Goal: Book appointment/travel/reservation

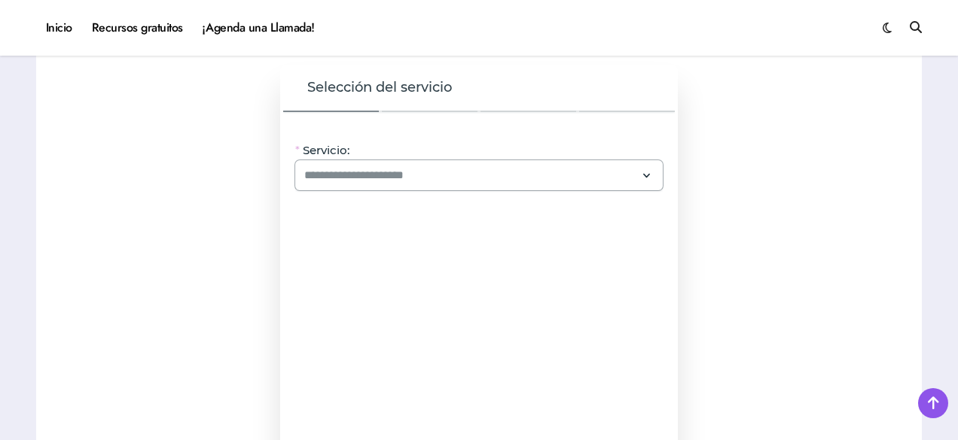
scroll to position [1280, 0]
click at [470, 183] on input "Servicio:" at bounding box center [469, 175] width 331 height 18
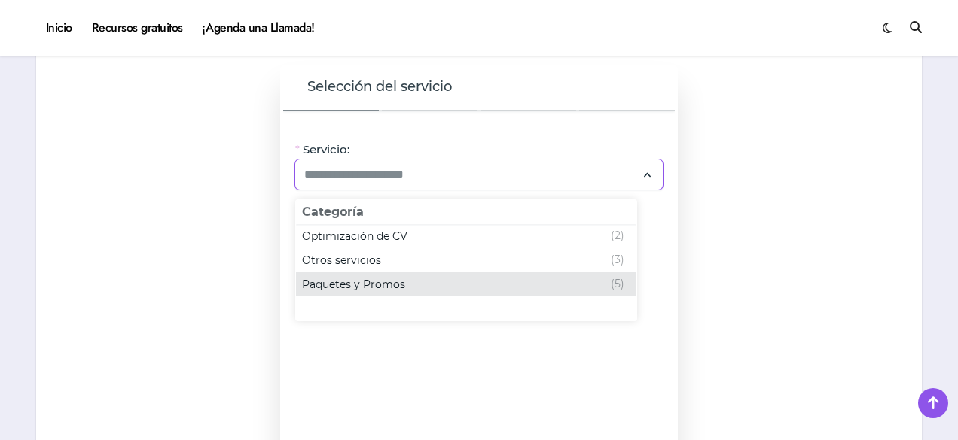
click at [338, 285] on span "Paquetes y Promos" at bounding box center [353, 284] width 103 height 15
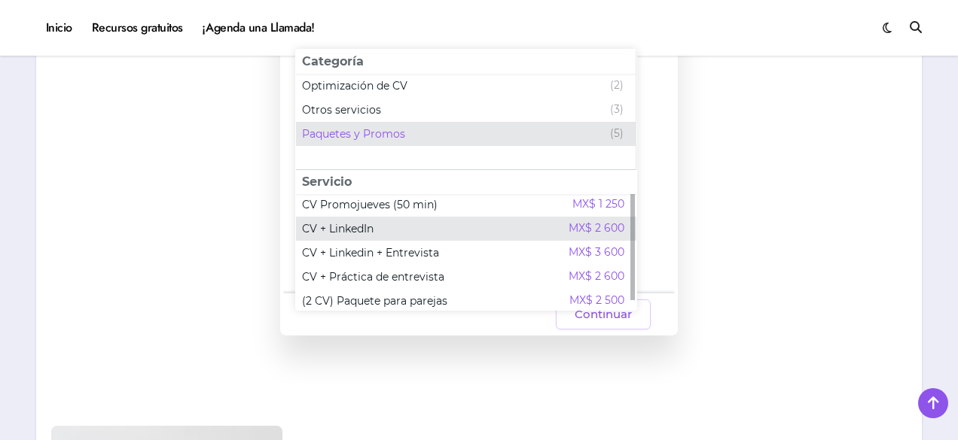
scroll to position [0, 0]
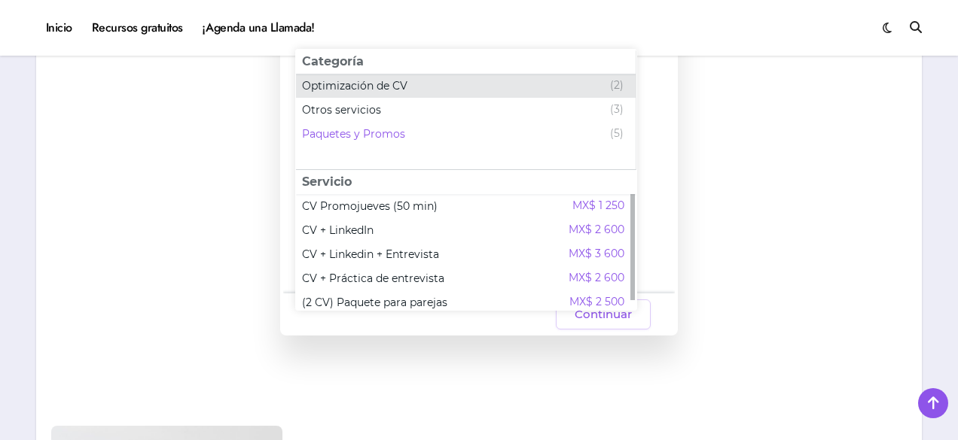
click at [399, 88] on span "Optimización de CV" at bounding box center [354, 85] width 105 height 15
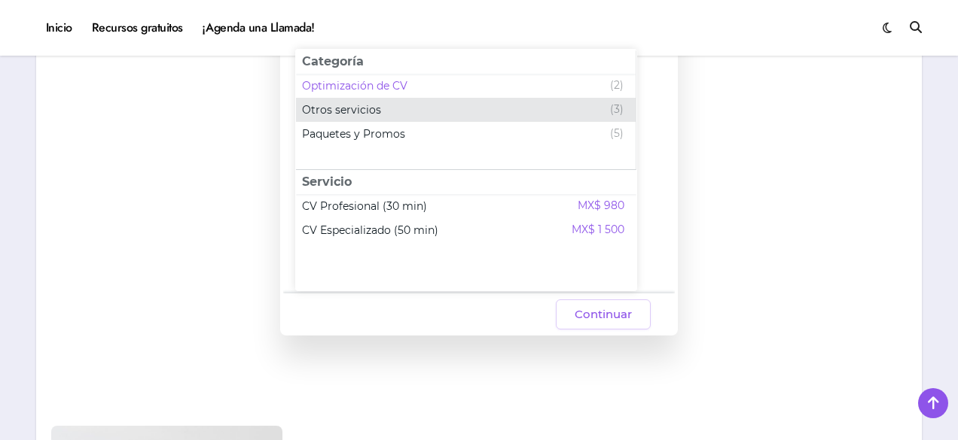
click at [364, 105] on span "Otros servicios" at bounding box center [341, 109] width 79 height 15
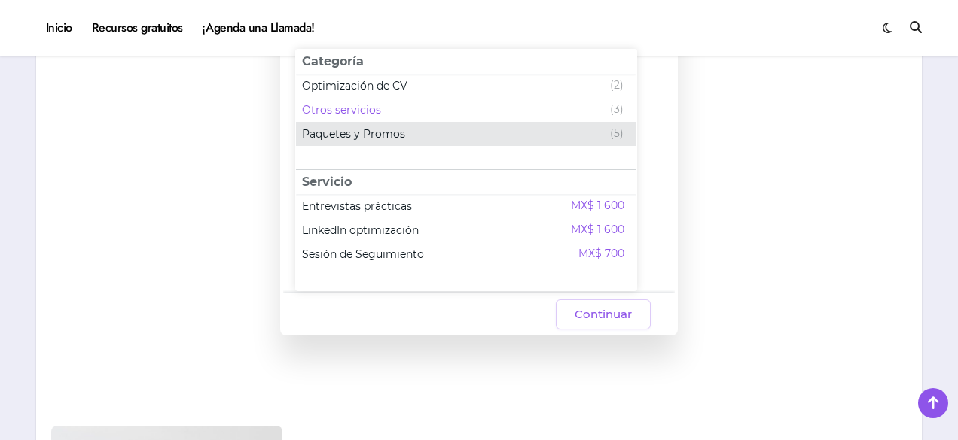
click at [342, 138] on span "Paquetes y Promos" at bounding box center [353, 133] width 103 height 15
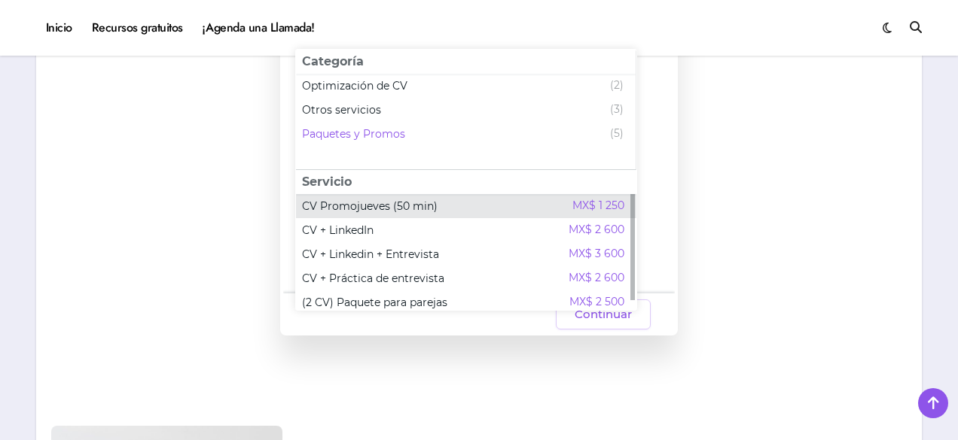
click at [344, 206] on span "CV Promojueves (50 min)" at bounding box center [370, 206] width 136 height 15
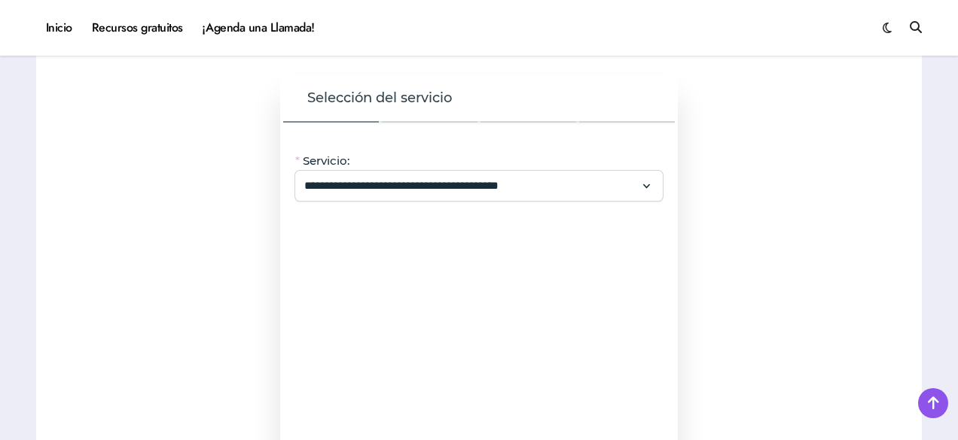
scroll to position [1280, 0]
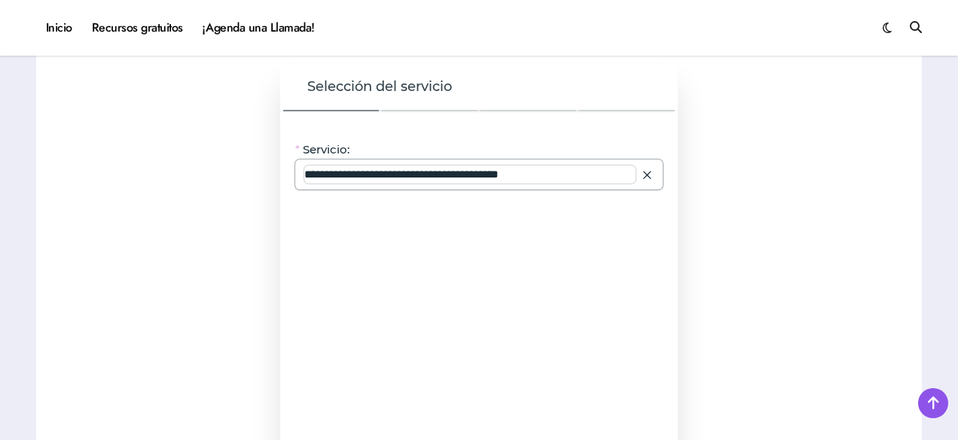
click at [471, 175] on input "**********" at bounding box center [469, 175] width 331 height 18
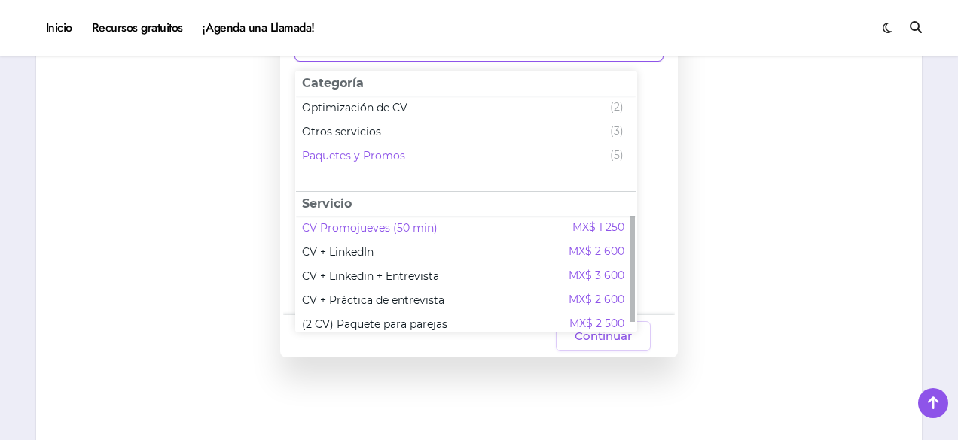
scroll to position [1431, 0]
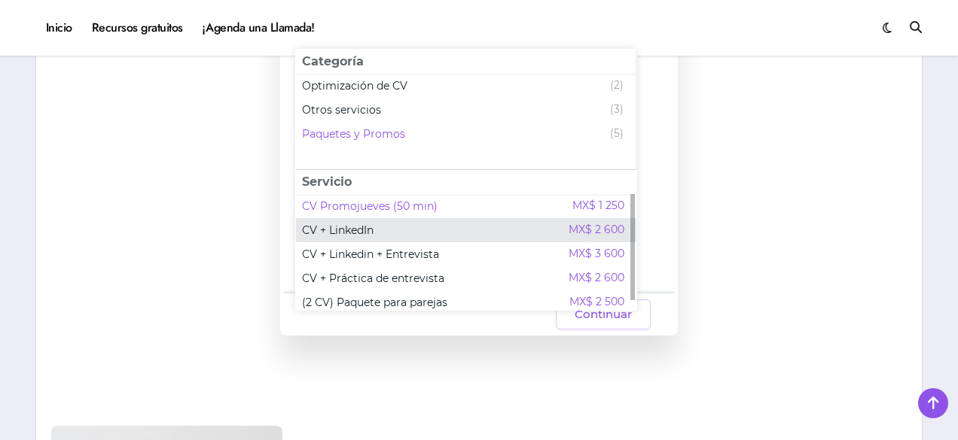
click at [387, 222] on div "CV + LinkedIn MX$ 2 600" at bounding box center [463, 230] width 322 height 18
type input "**********"
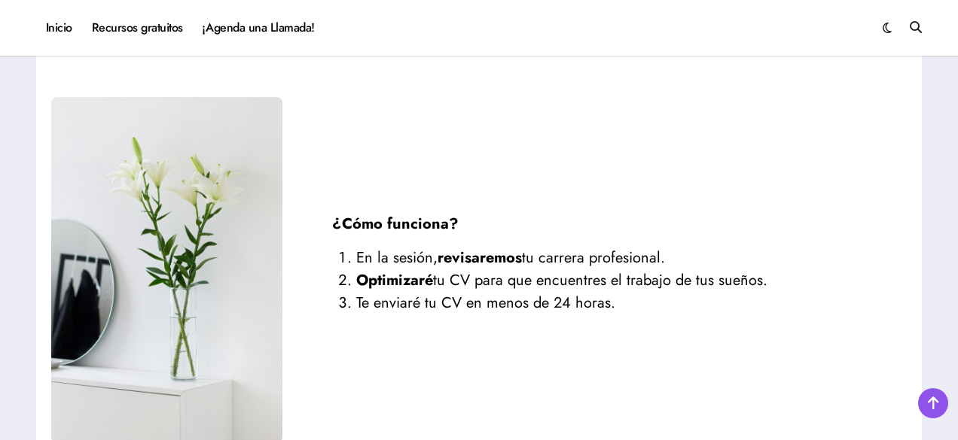
scroll to position [1763, 0]
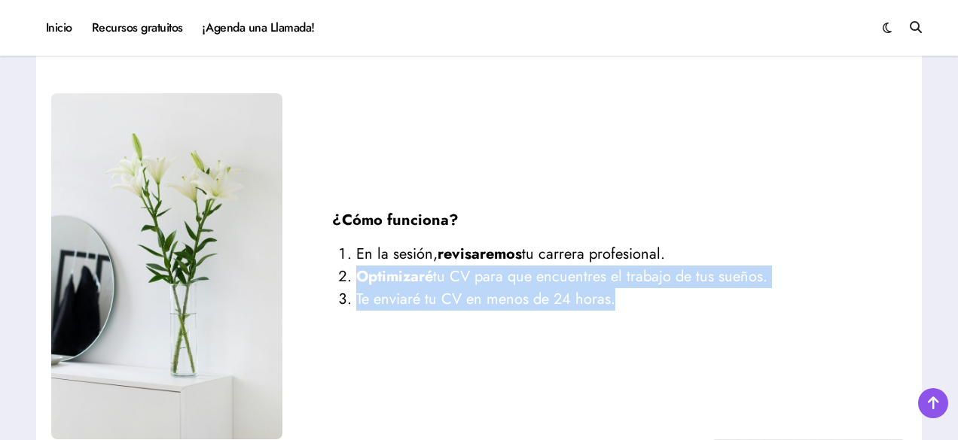
drag, startPoint x: 359, startPoint y: 279, endPoint x: 757, endPoint y: 292, distance: 398.5
click at [757, 292] on ol "En la sesión, revisaremos tu carrera profesional. Optimizaré tu CV para que enc…" at bounding box center [594, 277] width 525 height 68
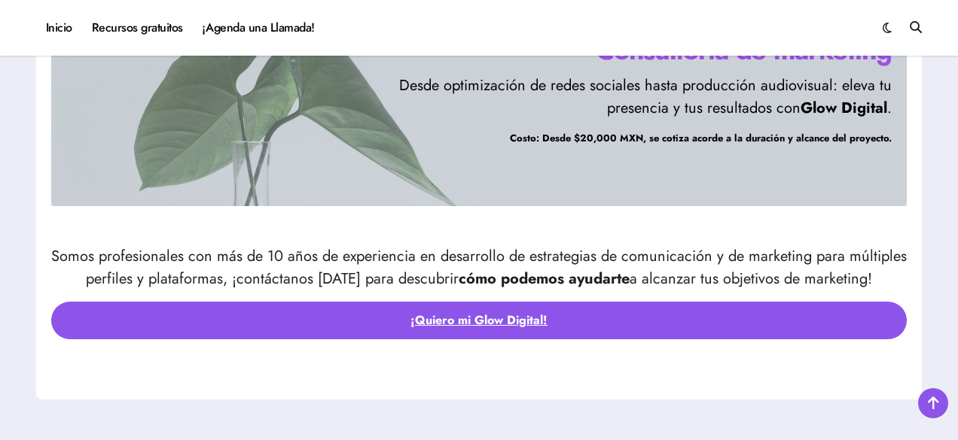
scroll to position [4850, 0]
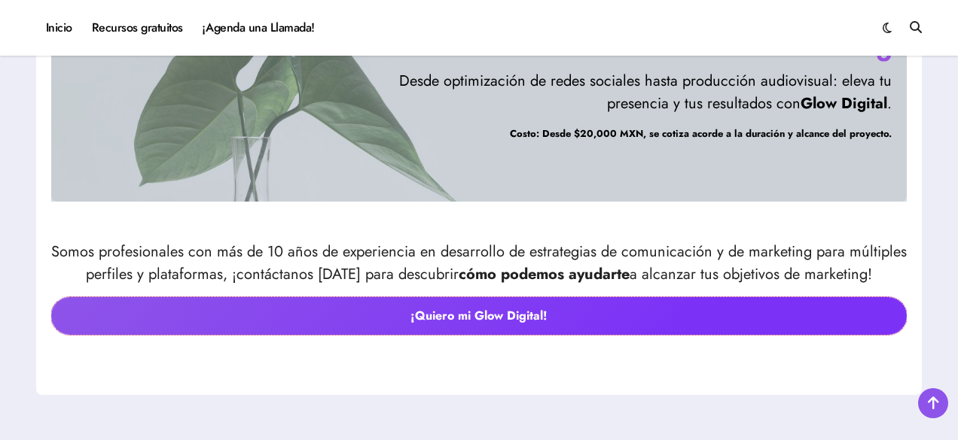
click at [474, 309] on link "¡Quiero mi Glow Digital!" at bounding box center [478, 316] width 855 height 38
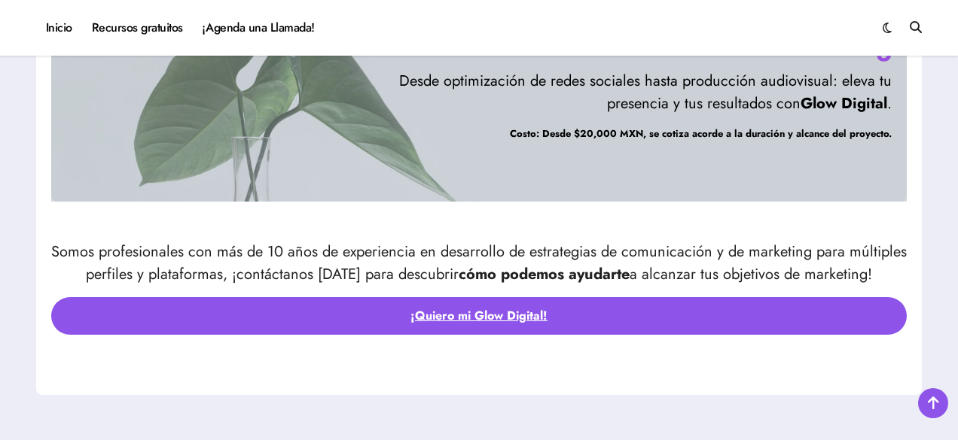
scroll to position [4847, 0]
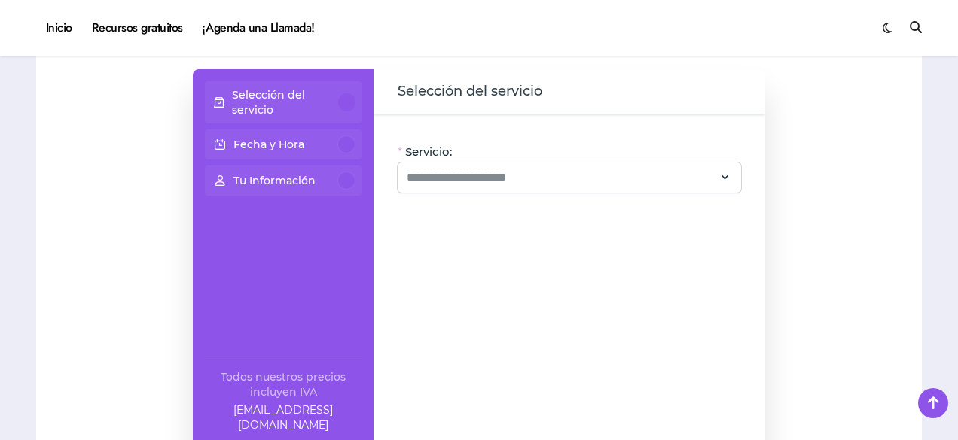
scroll to position [979, 0]
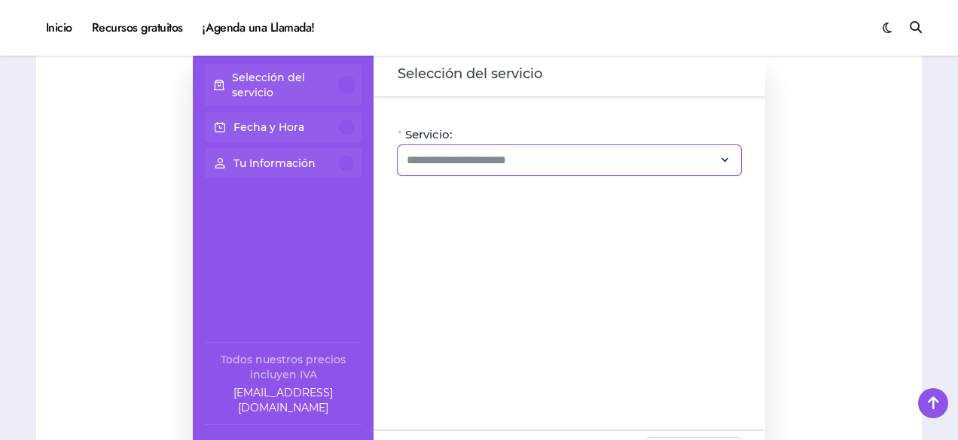
click at [454, 145] on div at bounding box center [569, 160] width 343 height 30
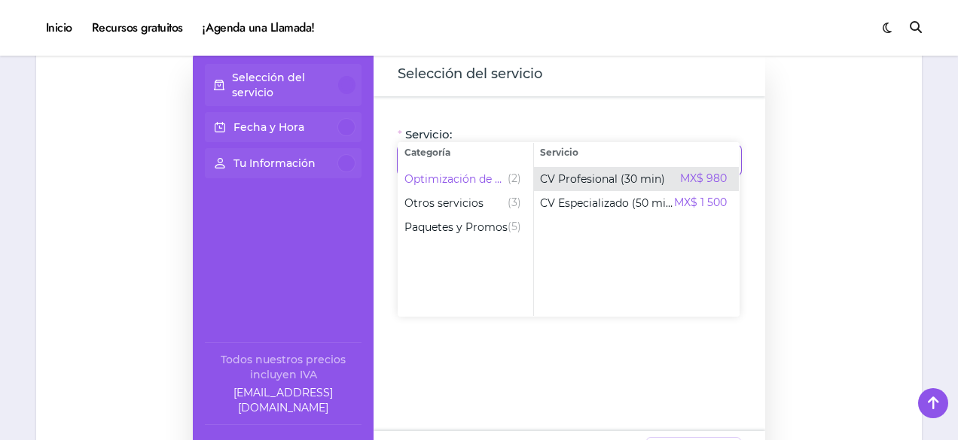
click at [694, 180] on span "MX$ 980" at bounding box center [703, 179] width 47 height 18
type input "**********"
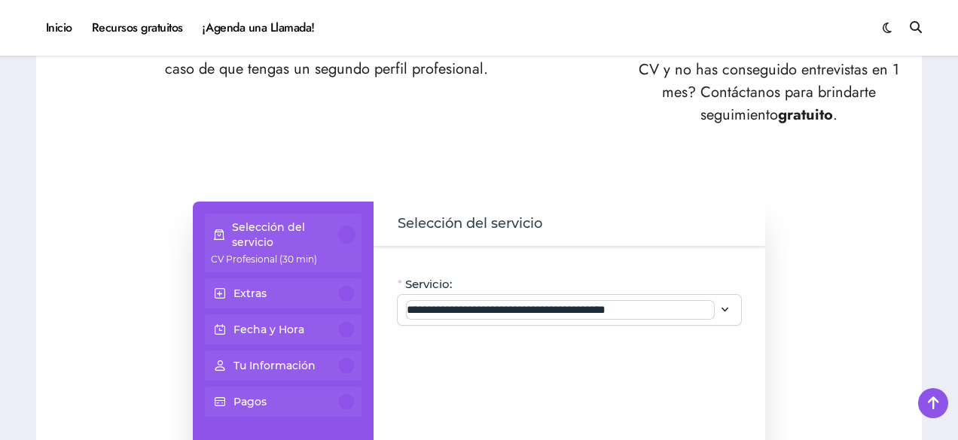
scroll to position [828, 0]
click at [352, 285] on div at bounding box center [346, 294] width 18 height 18
click at [288, 285] on div "Extras" at bounding box center [283, 294] width 145 height 18
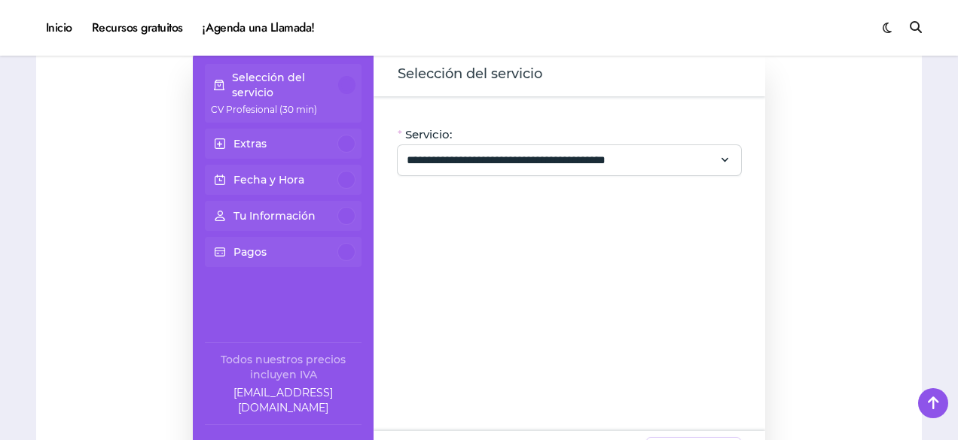
scroll to position [1054, 0]
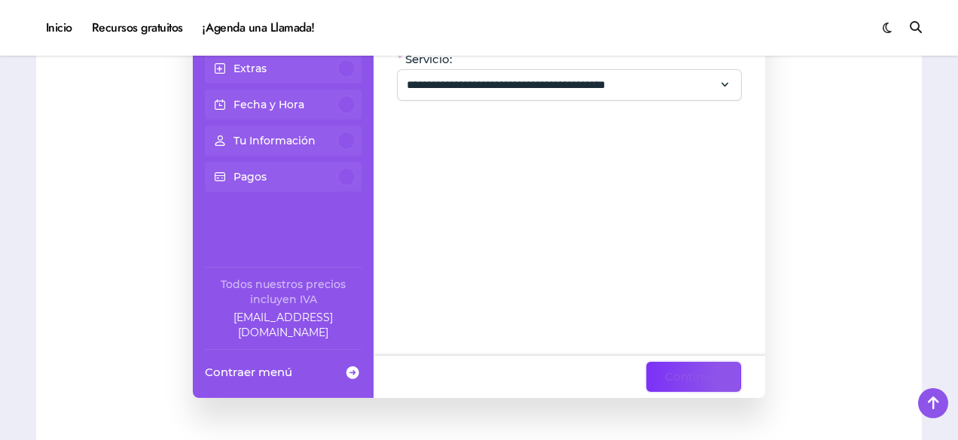
click at [668, 362] on button "Continuar" at bounding box center [693, 377] width 95 height 30
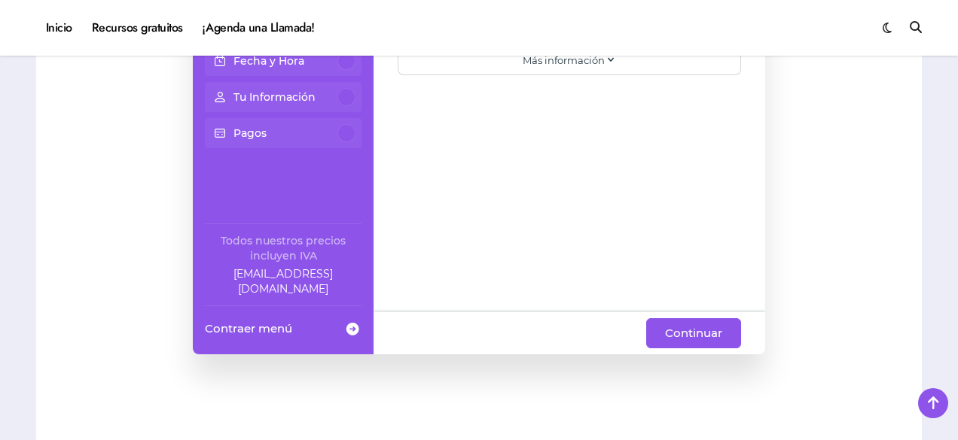
scroll to position [1129, 0]
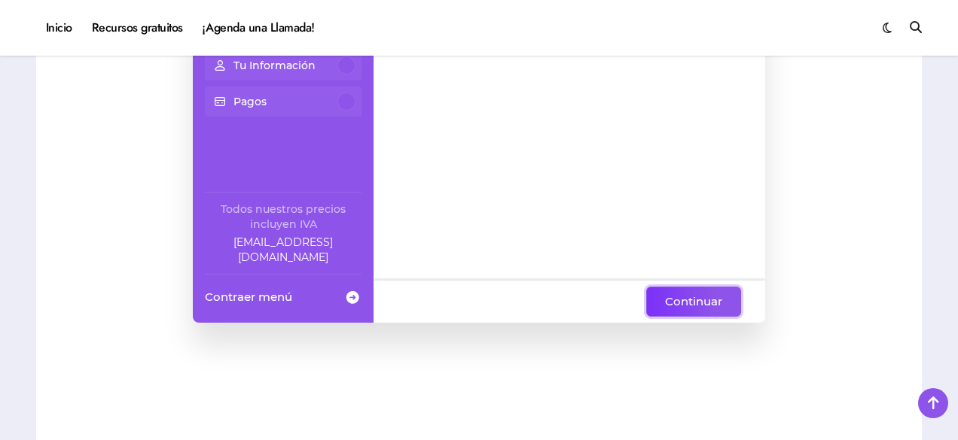
click at [702, 293] on span "Continuar" at bounding box center [693, 302] width 57 height 18
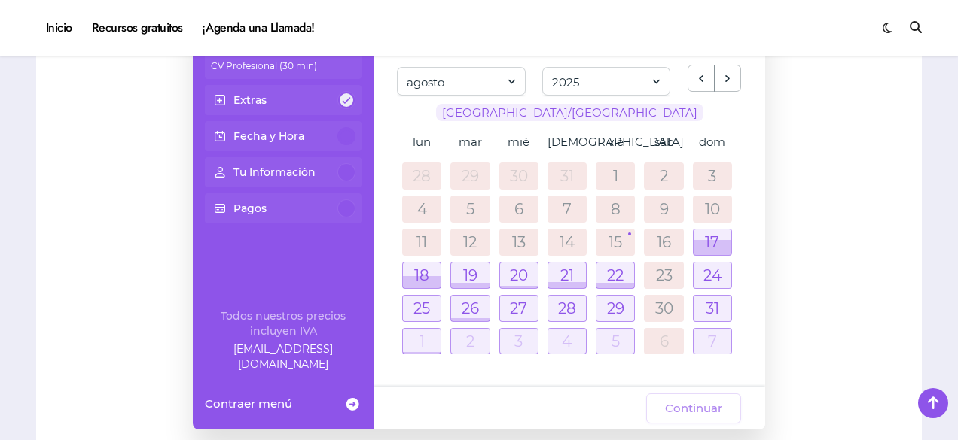
scroll to position [904, 0]
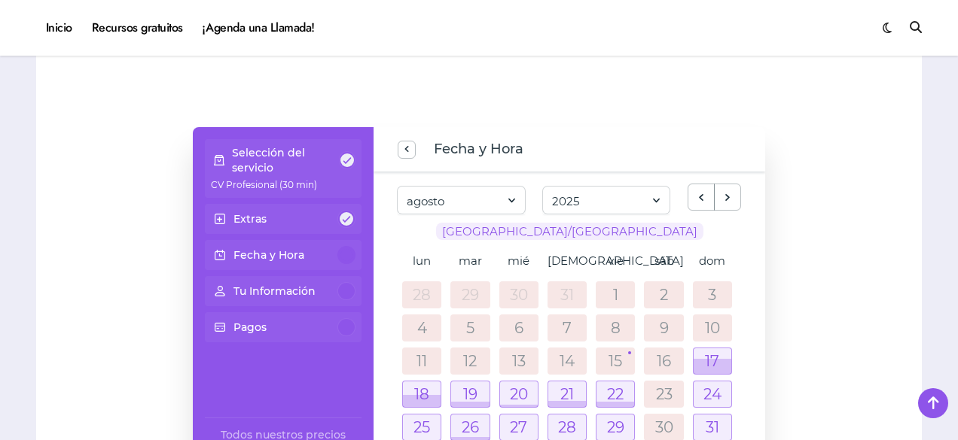
click at [818, 259] on div "Selección del servicio CV Profesional (30 min) Extras Fecha y Hora Tu Informaci…" at bounding box center [478, 338] width 855 height 422
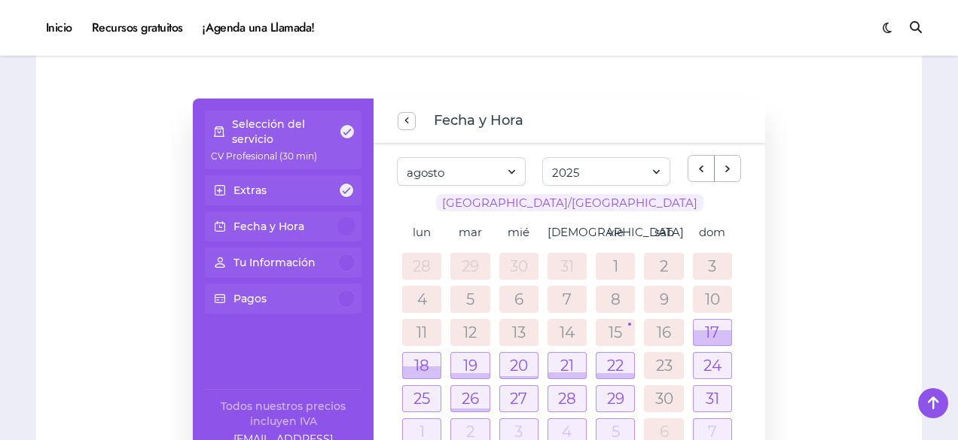
scroll to position [979, 0]
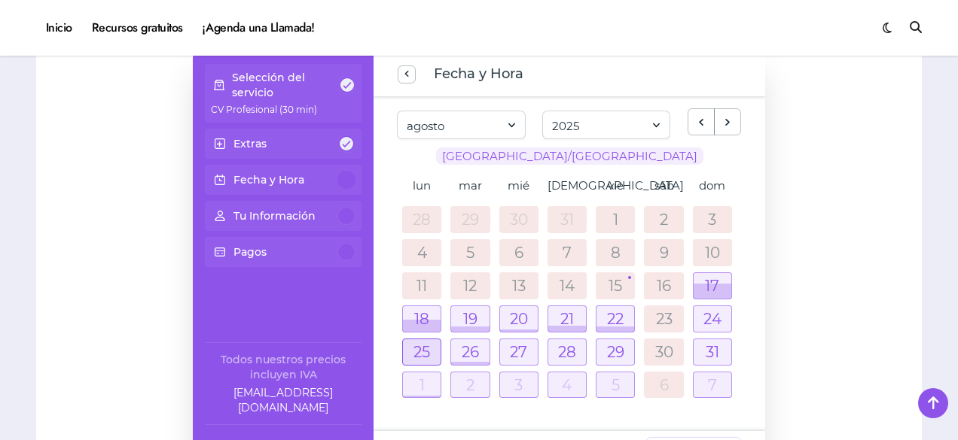
click at [413, 340] on div at bounding box center [422, 353] width 38 height 26
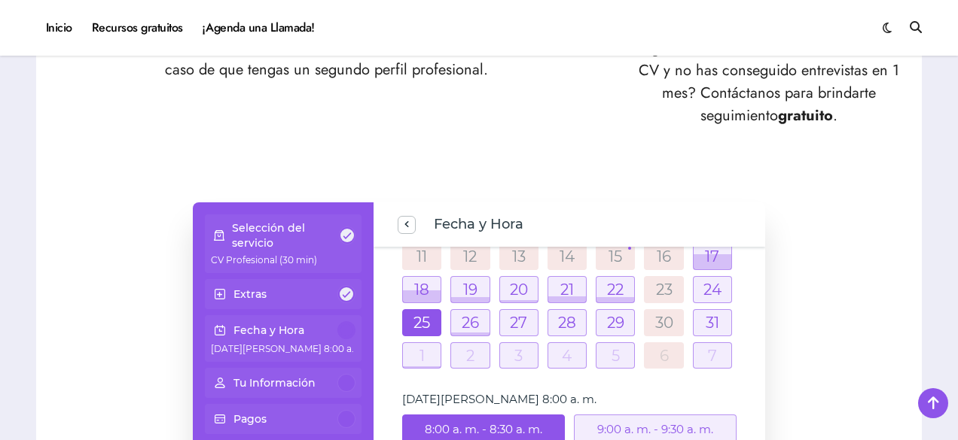
scroll to position [133, 0]
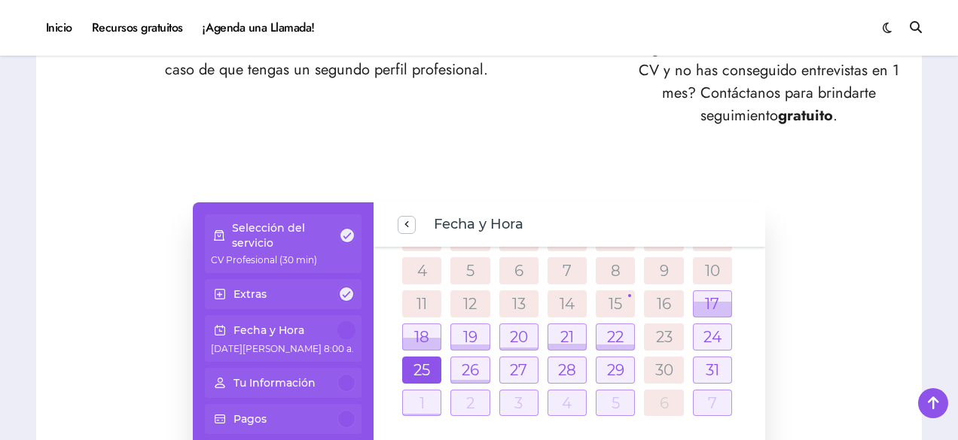
drag, startPoint x: 828, startPoint y: 288, endPoint x: 839, endPoint y: 230, distance: 59.7
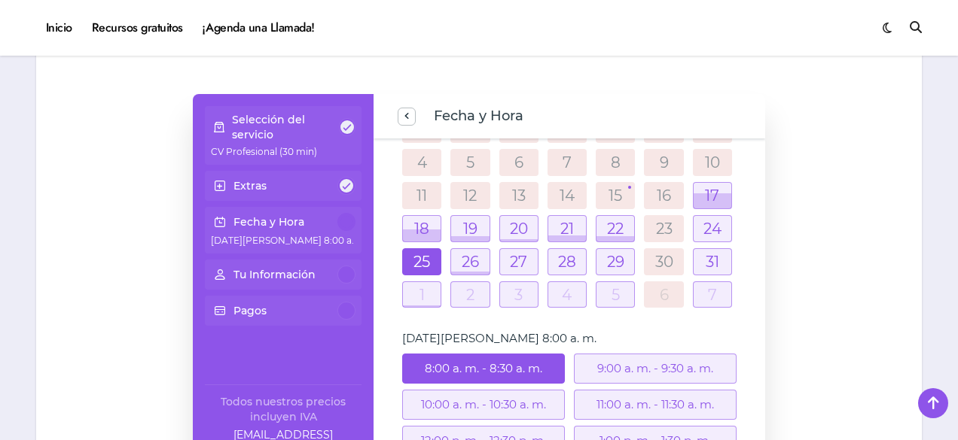
scroll to position [1140, 0]
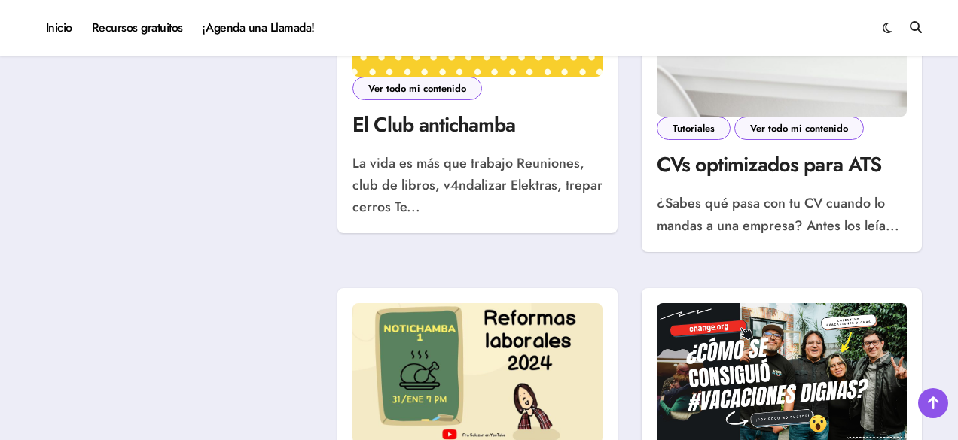
scroll to position [1205, 0]
